Goal: Answer question/provide support

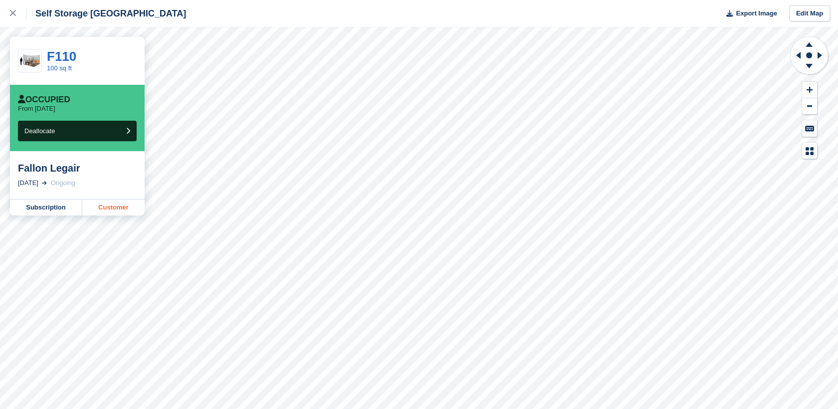
click at [112, 207] on link "Customer" at bounding box center [113, 207] width 62 height 16
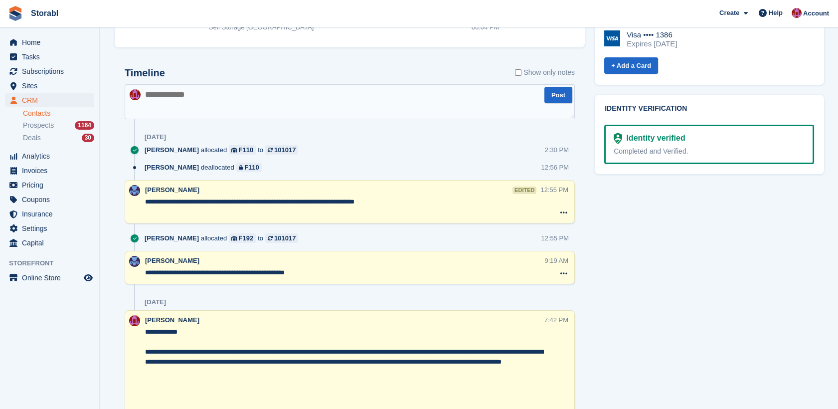
scroll to position [442, 0]
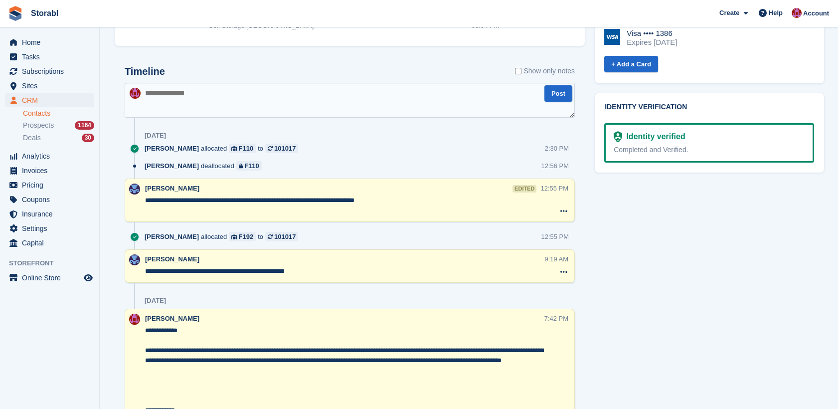
click at [265, 108] on textarea at bounding box center [350, 100] width 450 height 35
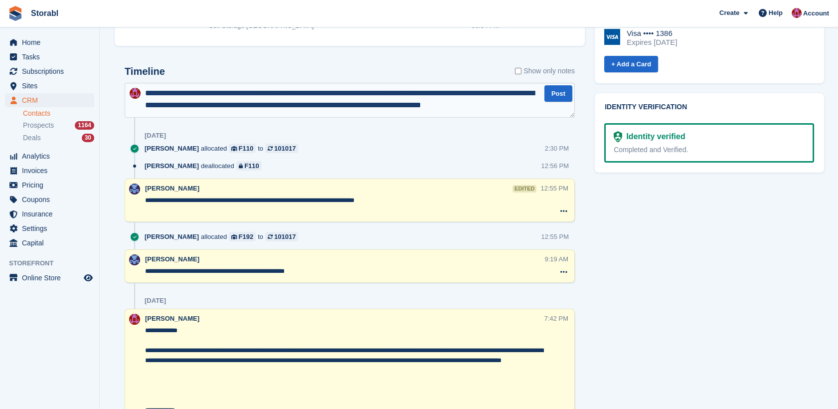
scroll to position [5, 0]
type textarea "**********"
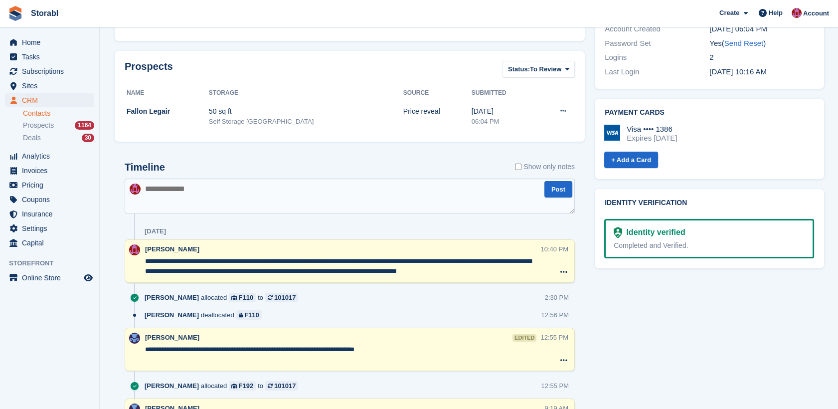
scroll to position [166, 0]
